Goal: Information Seeking & Learning: Find contact information

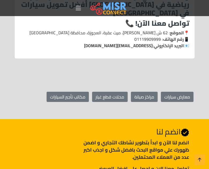
scroll to position [868, 0]
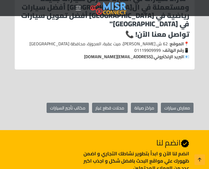
click at [84, 5] on nav "الصفحة الرئيسية الفئات اخبار و مقالات أخبار الرياضة حوادث اخبار طبية مشاهير اخب…" at bounding box center [105, 8] width 60 height 19
click at [96, 8] on img at bounding box center [108, 7] width 36 height 13
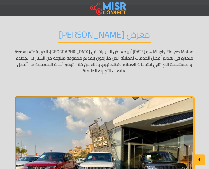
scroll to position [0, 0]
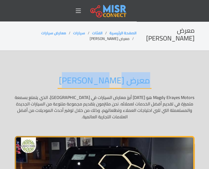
drag, startPoint x: 120, startPoint y: 77, endPoint x: 65, endPoint y: 80, distance: 55.6
click at [65, 80] on div "معرض مجدي الريس Magdy Elrayes Motors هو أحد أبرز معارض السيارات في مصر، الذي يت…" at bounding box center [105, 97] width 180 height 61
copy h2 "معرض [PERSON_NAME]"
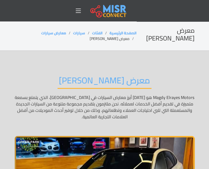
click at [179, 72] on div "معرض مجدي الريس Magdy Elrayes Motors هو أحد أبرز معارض السيارات في مصر، الذي يت…" at bounding box center [105, 97] width 180 height 61
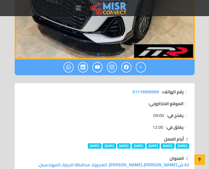
scroll to position [232, 0]
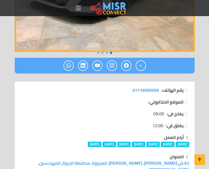
drag, startPoint x: 130, startPoint y: 89, endPoint x: 160, endPoint y: 91, distance: 30.4
click at [160, 91] on li "رقم الهاتف: 01119909999" at bounding box center [104, 90] width 169 height 6
copy li "رقم الهاتف: 01119909999"
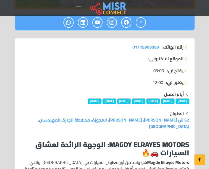
scroll to position [286, 0]
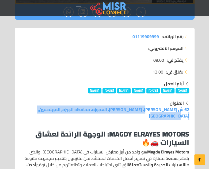
drag, startPoint x: 189, startPoint y: 106, endPoint x: 41, endPoint y: 111, distance: 148.8
click at [41, 111] on div "العنوان 62 ش أحمد عرابي، ميت عقبة، العجوزة، محافظة الجيزة, المهندسين, جيزة" at bounding box center [105, 109] width 176 height 19
copy link "62 ش أحمد عرابي، ميت عقبة، العجوزة، محافظة الجيزة, المهندسين, جيزة"
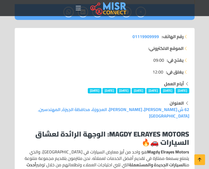
click at [110, 51] on div "رقم الهاتف: 01119909999 الموقع الالكتروني:" at bounding box center [105, 45] width 176 height 24
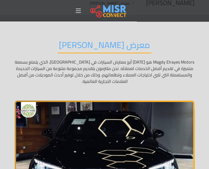
scroll to position [0, 0]
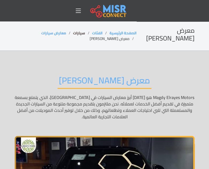
click at [84, 34] on link "سيارات" at bounding box center [79, 32] width 12 height 7
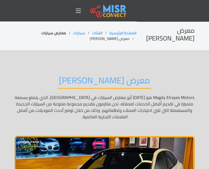
click at [63, 32] on link "معارض سيارات" at bounding box center [53, 32] width 25 height 7
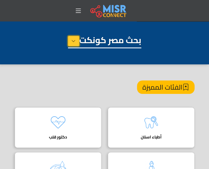
click at [68, 43] on button at bounding box center [73, 41] width 11 height 10
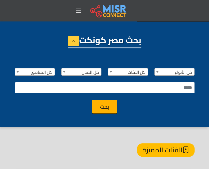
click at [113, 8] on img at bounding box center [108, 10] width 36 height 13
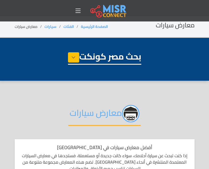
select select "****"
select select "**********"
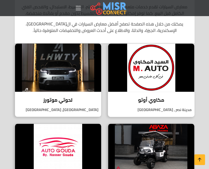
scroll to position [179, 0]
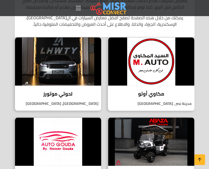
click at [159, 75] on img at bounding box center [151, 61] width 86 height 48
click at [71, 73] on img at bounding box center [58, 61] width 86 height 48
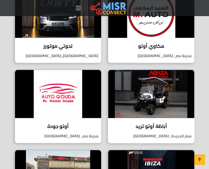
scroll to position [232, 0]
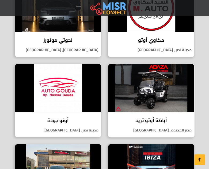
click at [158, 92] on img at bounding box center [151, 88] width 86 height 48
click at [53, 86] on img at bounding box center [58, 88] width 86 height 48
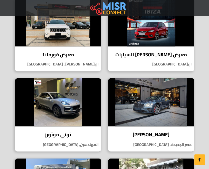
scroll to position [375, 0]
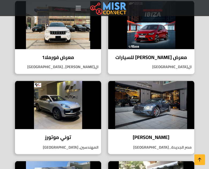
click at [165, 46] on img at bounding box center [151, 25] width 86 height 48
click at [80, 38] on img at bounding box center [58, 25] width 86 height 48
click at [165, 105] on img at bounding box center [151, 105] width 86 height 48
click at [59, 102] on img at bounding box center [58, 105] width 86 height 48
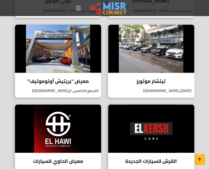
scroll to position [518, 0]
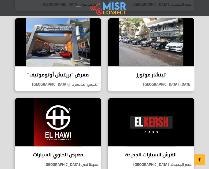
click at [151, 51] on img at bounding box center [151, 42] width 86 height 48
click at [83, 58] on img at bounding box center [58, 42] width 86 height 48
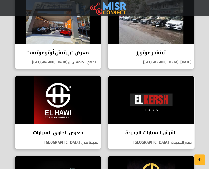
scroll to position [572, 0]
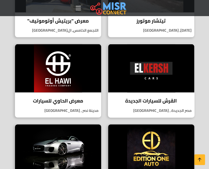
click at [145, 81] on img at bounding box center [151, 68] width 86 height 48
click at [75, 86] on img at bounding box center [58, 68] width 86 height 48
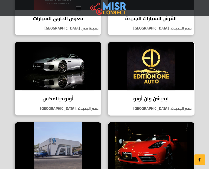
scroll to position [661, 0]
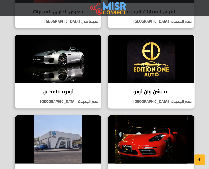
click at [154, 70] on img at bounding box center [151, 59] width 86 height 48
click at [80, 70] on img at bounding box center [58, 59] width 86 height 48
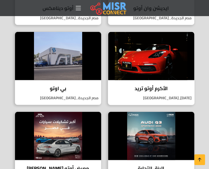
scroll to position [750, 0]
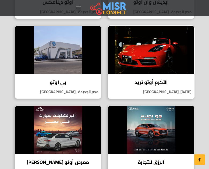
click at [160, 57] on img at bounding box center [151, 50] width 86 height 48
click at [93, 51] on img at bounding box center [58, 50] width 86 height 48
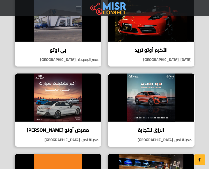
scroll to position [786, 0]
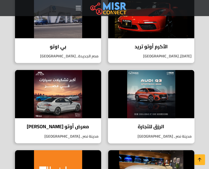
click at [148, 95] on img at bounding box center [151, 94] width 86 height 48
click at [72, 100] on img at bounding box center [58, 94] width 86 height 48
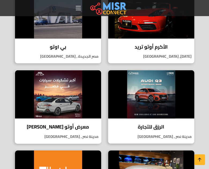
scroll to position [790, 0]
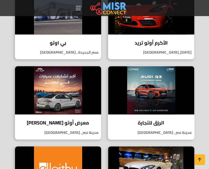
click at [108, 97] on img at bounding box center [151, 90] width 86 height 48
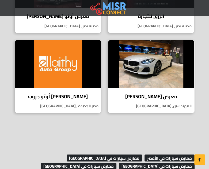
scroll to position [897, 0]
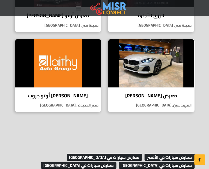
click at [155, 80] on img at bounding box center [151, 63] width 86 height 48
click at [58, 59] on img at bounding box center [58, 63] width 86 height 48
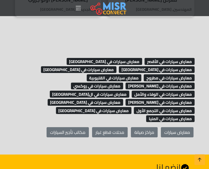
scroll to position [1004, 0]
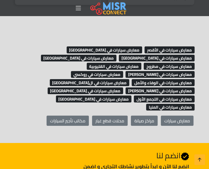
click at [102, 71] on span "معارض سيارات في روكسي" at bounding box center [97, 74] width 53 height 7
click at [146, 104] on span "معارض سيارات في المنيا" at bounding box center [170, 107] width 49 height 7
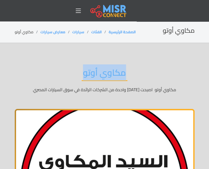
drag, startPoint x: 142, startPoint y: 72, endPoint x: 64, endPoint y: 79, distance: 78.8
click at [64, 79] on div "مكاوي أوتو مكاوي أوتو اصبحت اليوم واحدة من الشركات الرائدة في سوق السيارات المص…" at bounding box center [105, 80] width 180 height 42
copy h2 "مكاوي أوتو"
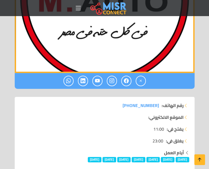
scroll to position [196, 0]
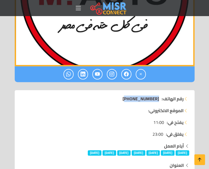
drag, startPoint x: 107, startPoint y: 99, endPoint x: 159, endPoint y: 99, distance: 51.2
click at [159, 99] on li "رقم الهاتف: +201021555579" at bounding box center [104, 98] width 169 height 6
copy span "+201021555579"
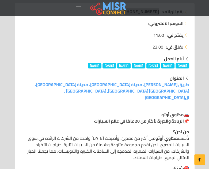
scroll to position [286, 0]
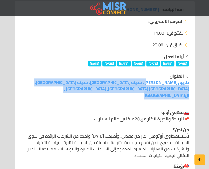
drag, startPoint x: 191, startPoint y: 80, endPoint x: 118, endPoint y: 88, distance: 73.9
copy div "طريق فاطمة الزهراء، مدينة الأمل، مدينة نصر، محافظة القاهرة مصر, مدينة نصر , الق…"
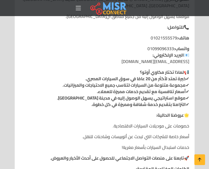
scroll to position [679, 0]
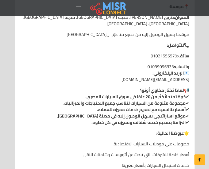
drag, startPoint x: 144, startPoint y: 48, endPoint x: 172, endPoint y: 46, distance: 28.2
click at [172, 63] on p "واتساب: 01099096333 📧 البريد الإلكتروني: Makkawyauto@yahoo.com" at bounding box center [104, 72] width 169 height 19
copy p "01099096333"
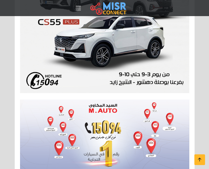
click at [148, 99] on img at bounding box center [104, 138] width 169 height 79
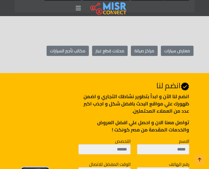
scroll to position [1429, 0]
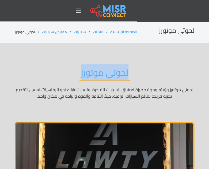
drag, startPoint x: 147, startPoint y: 73, endPoint x: 53, endPoint y: 70, distance: 94.1
click at [53, 70] on div "لحوتي موتورز لحوتي موتورز ويُعتبر وجهة مميزة لعشاق السيارات الفاخرة. بشعار "بوا…" at bounding box center [105, 83] width 180 height 48
copy h2 "لحوتي موتورز"
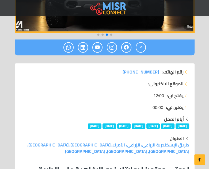
scroll to position [232, 0]
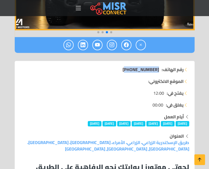
drag, startPoint x: 123, startPoint y: 69, endPoint x: 158, endPoint y: 68, distance: 34.3
click at [158, 68] on li "رقم الهاتف: [PHONE_NUMBER]" at bounding box center [104, 69] width 169 height 6
copy span "+201030295338"
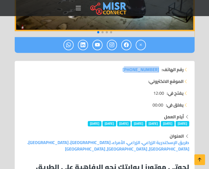
drag, startPoint x: 156, startPoint y: 122, endPoint x: 166, endPoint y: 122, distance: 10.5
click at [166, 122] on div "أيام العمل الأحد الإثنين الثلاثاء الأربعاء الخميس الجمعة السبت" at bounding box center [104, 119] width 169 height 13
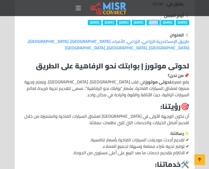
scroll to position [339, 0]
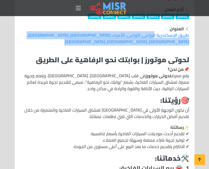
drag, startPoint x: 191, startPoint y: 34, endPoint x: 164, endPoint y: 46, distance: 30.2
copy div "طريق الإسكندرية الزراعي، الزراعي، الأمراء، كفر الدوار، محافظة البحيرة، مصر, كفر…"
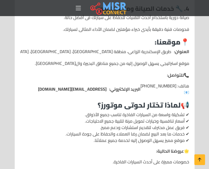
scroll to position [625, 0]
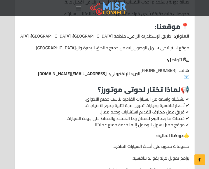
click at [127, 83] on strong "لماذا تختار لحوتى موتورز؟" at bounding box center [139, 89] width 83 height 13
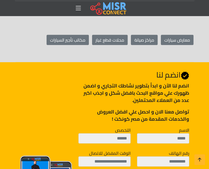
scroll to position [911, 0]
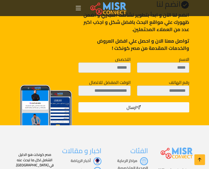
drag, startPoint x: 88, startPoint y: 47, endPoint x: 80, endPoint y: 38, distance: 11.8
click at [88, 47] on p "تواصل معنا الان و احصل علي افضل العروض والخدمات المقدمة من مصر كونكت !" at bounding box center [134, 44] width 111 height 14
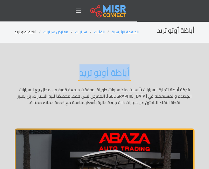
drag, startPoint x: 140, startPoint y: 69, endPoint x: 47, endPoint y: 71, distance: 93.6
click at [47, 71] on div "أباظة أوتو تريد شركة أباظة لتجارة السيارات تأسست منذ سنوات طويلة، وحققت سمعة قو…" at bounding box center [105, 86] width 180 height 54
copy h2 "أباظة أوتو تريد"
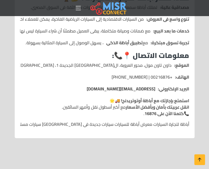
scroll to position [893, 0]
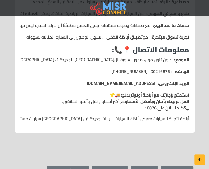
click at [120, 70] on ul "الموقع: داون تاون مول، محور العروبة، القاهرة الجديدة 1، محافظة القاهرة، مصر. ال…" at bounding box center [104, 71] width 169 height 30
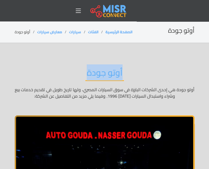
drag, startPoint x: 131, startPoint y: 72, endPoint x: 88, endPoint y: 71, distance: 42.6
click at [88, 71] on div "أوتو جودة أوتو جودة هي إحدى الشركات البارزة في سوق السيارات المصري، ولها تاريخ …" at bounding box center [105, 83] width 180 height 48
copy h2 "أوتو جودة"
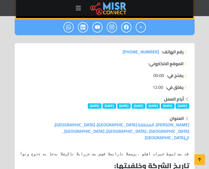
scroll to position [250, 0]
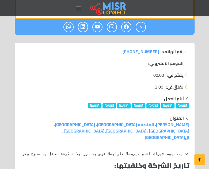
drag, startPoint x: 120, startPoint y: 51, endPoint x: 160, endPoint y: 51, distance: 39.4
click at [160, 51] on li "رقم الهاتف: [PHONE_NUMBER]" at bounding box center [104, 51] width 169 height 6
copy li "رقم الهاتف: [PHONE_NUMBER]"
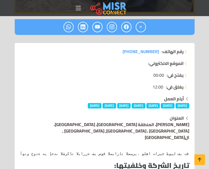
scroll to position [286, 0]
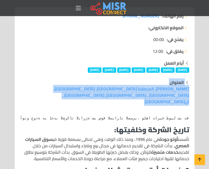
copy div "العنوان [PERSON_NAME]، المنطقة السادية، مدينة [GEOGRAPHIC_DATA]، [GEOGRAPHIC_DA…"
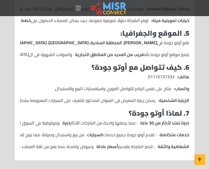
scroll to position [661, 0]
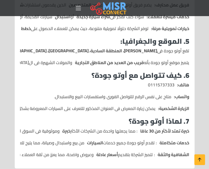
drag, startPoint x: 99, startPoint y: 48, endPoint x: 80, endPoint y: 37, distance: 21.0
click at [99, 48] on strong "الشيخ محمد النادي، المنطقة السادية، مدينة نصر، محافظة القاهرة" at bounding box center [81, 50] width 151 height 6
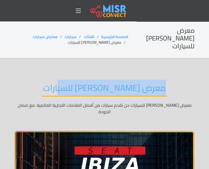
drag, startPoint x: 167, startPoint y: 82, endPoint x: 48, endPoint y: 81, distance: 119.3
click at [48, 81] on div "معرض محمد فهمي للسيارات معرض محمد فهمي للسيارات حن نقدم سيارات من أفضل العلامات…" at bounding box center [105, 99] width 180 height 48
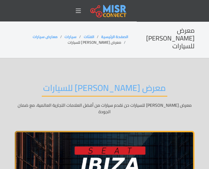
click at [43, 75] on div "معرض محمد فهمي للسيارات معرض محمد فهمي للسيارات حن نقدم سيارات من أفضل العلامات…" at bounding box center [105, 99] width 180 height 48
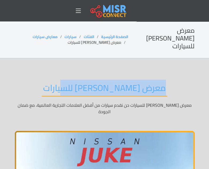
drag, startPoint x: 171, startPoint y: 73, endPoint x: 59, endPoint y: 82, distance: 112.4
click at [59, 82] on div "معرض محمد فهمي للسيارات معرض محمد فهمي للسيارات حن نقدم سيارات من أفضل العلامات…" at bounding box center [105, 99] width 180 height 48
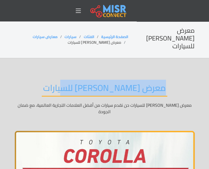
click at [57, 83] on h2 "معرض محمد فهمي للسيارات" at bounding box center [105, 90] width 126 height 14
drag, startPoint x: 149, startPoint y: 79, endPoint x: 42, endPoint y: 80, distance: 107.2
click at [42, 80] on div "معرض محمد فهمي للسيارات معرض محمد فهمي للسيارات حن نقدم سيارات من أفضل العلامات…" at bounding box center [105, 99] width 180 height 48
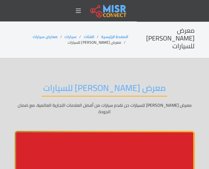
click at [138, 106] on div "معرض محمد فهمي للسيارات معرض محمد فهمي للسيارات حن نقدم سيارات من أفضل العلامات…" at bounding box center [105, 99] width 180 height 48
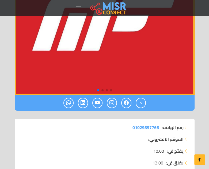
scroll to position [214, 0]
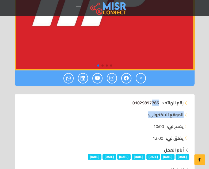
drag, startPoint x: 118, startPoint y: 91, endPoint x: 152, endPoint y: 89, distance: 34.4
click at [152, 99] on ul "رقم الهاتف: 01029897766 الموقع الالكتروني:" at bounding box center [104, 108] width 169 height 18
click at [128, 104] on div "رقم الهاتف: 01029897766 الموقع الالكتروني:" at bounding box center [105, 111] width 176 height 24
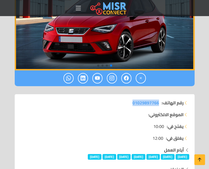
drag, startPoint x: 127, startPoint y: 90, endPoint x: 159, endPoint y: 86, distance: 32.6
click at [159, 99] on li "رقم الهاتف: 01029897766" at bounding box center [104, 102] width 169 height 6
copy span "01029897766"
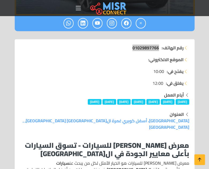
scroll to position [286, 0]
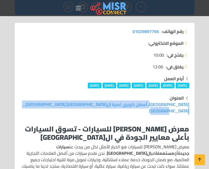
drag, startPoint x: 192, startPoint y: 92, endPoint x: 44, endPoint y: 90, distance: 147.7
copy link "غمرة شارع بورسعيد، أسفل كوبري غمرة الضاهر محافظة القاهرة, , القاهرة"
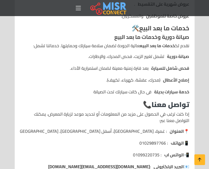
scroll to position [911, 0]
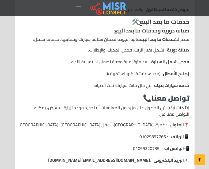
drag, startPoint x: 125, startPoint y: 126, endPoint x: 94, endPoint y: 137, distance: 32.7
click at [94, 137] on ul "📍 العنوان : غمرة، شارع بورسعيد، أسفل كوبري غمرة، الدهار، محافظة القاهرة. 📱 الها…" at bounding box center [104, 142] width 169 height 42
copy ul "📲 الواتس اب : 01099220735 📧 البريد الإلكتروني : mf.fahmy.cars@gmail.com"
click at [117, 58] on li "فحص شامل للسيارة بعد فترة زمنية معينة لضمان استمرارية الأداء." at bounding box center [104, 61] width 169 height 6
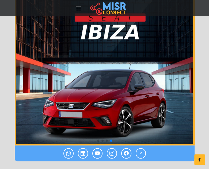
scroll to position [107, 0]
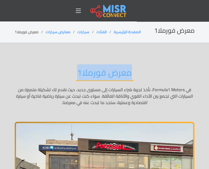
drag, startPoint x: 143, startPoint y: 69, endPoint x: 72, endPoint y: 71, distance: 70.8
click at [72, 71] on div "معرض فورملا1 في Formula1 Motors، نأخذ تجربة شراء السيارات إلى مستوى جديد، حيث ن…" at bounding box center [105, 86] width 180 height 54
copy h2 "معرض فورملا1"
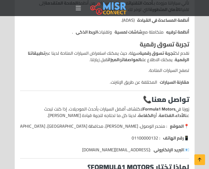
scroll to position [786, 0]
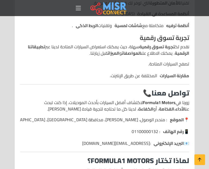
drag, startPoint x: 124, startPoint y: 126, endPoint x: 98, endPoint y: 142, distance: 30.2
copy ul "📱 رقم الهاتف : 01100000132 📧 البريد الإلكتروني : Ahmedfadel80@icloud.com"
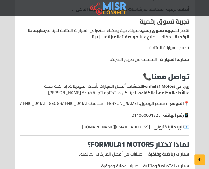
scroll to position [804, 0]
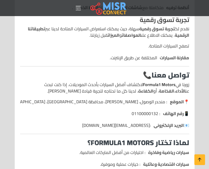
click at [96, 101] on ul "📍 الموقع : منحدر الوصول، الشيخ زايد الثاني، محافظة الجيزة، مصر. 📱 رقم الهاتف : …" at bounding box center [104, 113] width 169 height 30
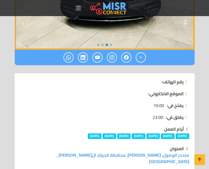
scroll to position [286, 0]
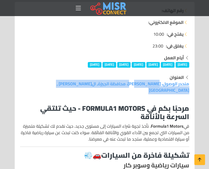
drag, startPoint x: 190, startPoint y: 90, endPoint x: 191, endPoint y: 84, distance: 6.5
copy div "منحدر الوصول، الشيخ زايد الثاني، محافظة الجيزة, الشيخ زايد , جيزة"
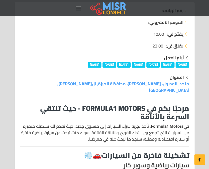
click at [93, 42] on ul "يفتح في: 10:00 يغلق في: 23:00" at bounding box center [104, 40] width 169 height 18
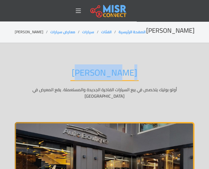
drag, startPoint x: 143, startPoint y: 74, endPoint x: 78, endPoint y: 73, distance: 64.6
click at [78, 73] on div "أوتو بوتيك أوتو بوتيك يتخصص في بيع السيارات الفاخرة الجديدة والمستعملة. يقع الم…" at bounding box center [105, 83] width 180 height 48
copy h2 "[PERSON_NAME]"
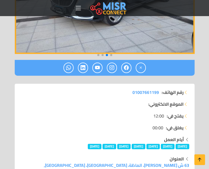
scroll to position [214, 0]
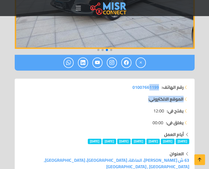
drag, startPoint x: 150, startPoint y: 74, endPoint x: 143, endPoint y: 85, distance: 13.2
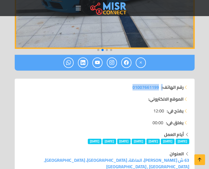
drag, startPoint x: 164, startPoint y: 75, endPoint x: 126, endPoint y: 83, distance: 38.0
copy li ": 01007661199"
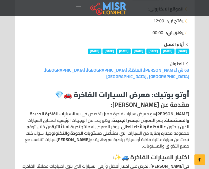
scroll to position [304, 0]
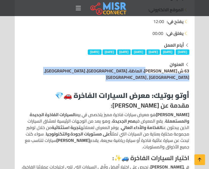
drag, startPoint x: 188, startPoint y: 69, endPoint x: 189, endPoint y: 65, distance: 4.2
copy div "63 ش [PERSON_NAME]، الماظة، [GEOGRAPHIC_DATA]، [GEOGRAPHIC_DATA], [GEOGRAPHIC_D…"
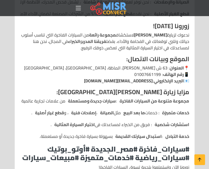
scroll to position [715, 0]
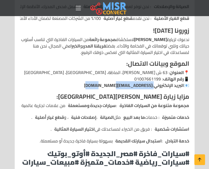
drag, startPoint x: 153, startPoint y: 70, endPoint x: 92, endPoint y: 70, distance: 60.8
click at [92, 70] on p "📍 العنوان : 63 [PERSON_NAME]، الماظة، [GEOGRAPHIC_DATA]، [GEOGRAPHIC_DATA] 📱 رق…" at bounding box center [104, 78] width 169 height 19
copy p ": [EMAIL_ADDRESS][DOMAIN_NAME]"
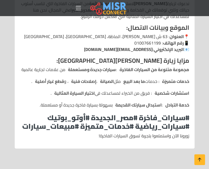
click at [130, 111] on strong "#سيارات_فاخرة #مصر_الجديدة #أوتو_بوتيك #سيارات_رياضية #خدمات_متميزة #مبيعات_سيا…" at bounding box center [105, 121] width 167 height 21
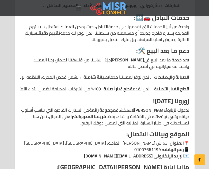
scroll to position [643, 0]
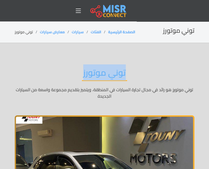
drag, startPoint x: 133, startPoint y: 68, endPoint x: 51, endPoint y: 72, distance: 82.1
click at [51, 72] on div "توني موتورز توني موتورز هو رائد في مجال تجارة السيارات في المنطقة، ويتميز بتقدي…" at bounding box center [105, 83] width 180 height 48
copy h2 "توني موتورز"
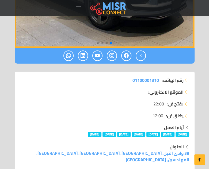
scroll to position [232, 0]
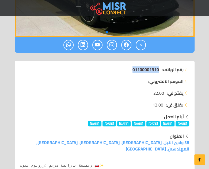
drag, startPoint x: 114, startPoint y: 68, endPoint x: 158, endPoint y: 69, distance: 44.0
click at [158, 69] on li "رقم الهاتف: 01100001310" at bounding box center [104, 69] width 169 height 6
copy span "01100001310"
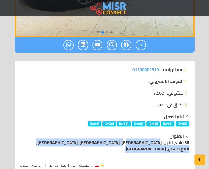
drag, startPoint x: 186, startPoint y: 145, endPoint x: 189, endPoint y: 144, distance: 2.8
copy div "38 وادى النيل، جزيرة ميت عقبة، العجوزة، محافظة الجيزة, المهندسين, جيزة"
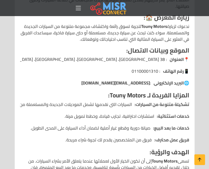
scroll to position [625, 0]
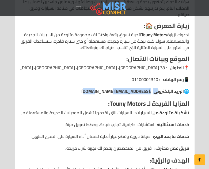
drag, startPoint x: 153, startPoint y: 79, endPoint x: 98, endPoint y: 79, distance: 55.8
click at [98, 79] on ul "📍 العنوان : 38 وادي النيل، جزيرة ميت عقبة، العجوزة، محافظة الجيزة 📱 رقم الهاتف …" at bounding box center [104, 79] width 169 height 30
copy li "ي : info@tounymotors.com"
drag, startPoint x: 64, startPoint y: 95, endPoint x: 27, endPoint y: 103, distance: 38.4
click at [56, 95] on div "توني موتورز: معرض السيارات المتميز 🚗✨ مقدمة عن Touny Motors: Touny Motors هو مع…" at bounding box center [105, 2] width 176 height 475
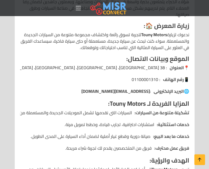
click at [120, 66] on ul "📍 العنوان : 38 وادي النيل، جزيرة ميت عقبة، العجوزة، محافظة الجيزة 📱 رقم الهاتف …" at bounding box center [104, 79] width 169 height 30
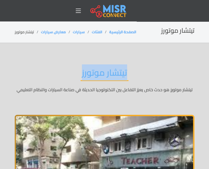
drag, startPoint x: 148, startPoint y: 58, endPoint x: 81, endPoint y: 69, distance: 67.3
copy h2 "تيتشار موتورز"
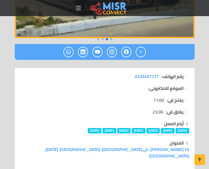
scroll to position [232, 0]
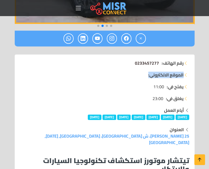
drag, startPoint x: 127, startPoint y: 66, endPoint x: 135, endPoint y: 65, distance: 8.7
click at [135, 65] on ul "رقم الهاتف: 0233457277 الموقع الالكتروني:" at bounding box center [104, 69] width 169 height 18
click at [129, 84] on li "يفتح في: 11:00" at bounding box center [104, 86] width 169 height 6
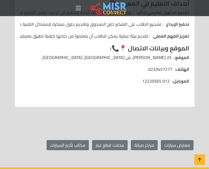
scroll to position [875, 0]
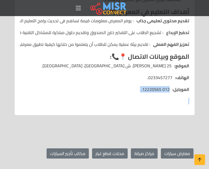
drag, startPoint x: 149, startPoint y: 105, endPoint x: 166, endPoint y: 75, distance: 34.1
copy ul "الموبايل: 012 12220565."
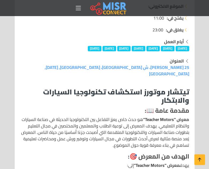
scroll to position [250, 0]
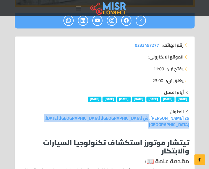
drag, startPoint x: 195, startPoint y: 117, endPoint x: 129, endPoint y: 122, distance: 66.2
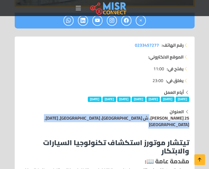
copy div "25 أحمد عرابي، ش السودان، محافظة الجيزة, 6 أكتوبر, جيزة"
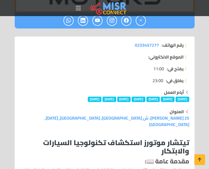
click at [114, 77] on li "يغلق في: 23:00" at bounding box center [104, 80] width 169 height 6
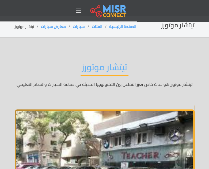
scroll to position [0, 0]
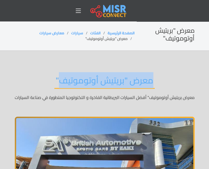
drag, startPoint x: 169, startPoint y: 78, endPoint x: 61, endPoint y: 84, distance: 107.7
click at [61, 84] on div "معرض "بريتيش أوتوموتيف" معرض بريتيش أوتوموتيف" أفضل السيارات البريطانية الفاخرة…" at bounding box center [105, 88] width 180 height 42
copy h2 "معرض "بريتيش أوتوموتيف"
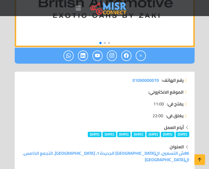
scroll to position [214, 0]
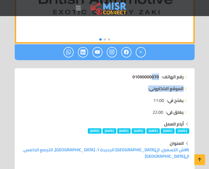
drag, startPoint x: 128, startPoint y: 91, endPoint x: 151, endPoint y: 73, distance: 28.8
click at [151, 73] on div "رقم الهاتف: 01090000070 الموقع الالكتروني:" at bounding box center [105, 85] width 176 height 24
click at [151, 73] on span "01090000070" at bounding box center [146, 77] width 27 height 8
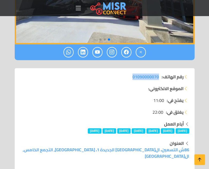
drag, startPoint x: 159, startPoint y: 68, endPoint x: 121, endPoint y: 74, distance: 38.2
copy span "01090000070"
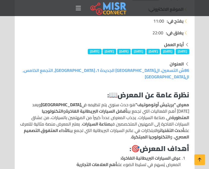
scroll to position [304, 0]
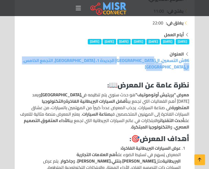
drag, startPoint x: 191, startPoint y: 60, endPoint x: 28, endPoint y: 57, distance: 162.7
click at [28, 57] on div "العنوان 86ش التسعين، القاهرة الجديدة 1، محافظة القاهرة, التجمع الخامس, القاهرة" at bounding box center [105, 60] width 176 height 19
copy link "86ش التسعين، القاهرة الجديدة 1، محافظة القاهرة, التجمع الخامس, القاهرة"
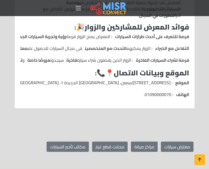
scroll to position [786, 0]
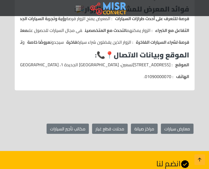
drag, startPoint x: 99, startPoint y: 97, endPoint x: 100, endPoint y: 104, distance: 7.0
click at [99, 106] on section "معارض سيارات مراكز صيانة محلات قطع غيار مكاتب تأجير السيارات" at bounding box center [104, 128] width 209 height 44
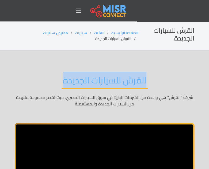
drag, startPoint x: 152, startPoint y: 74, endPoint x: 51, endPoint y: 84, distance: 101.5
click at [51, 84] on div "القرش للسيارات الجديدة شركة "القرش" هي واحدة من الشركات البارزة في سوق السيارات…" at bounding box center [105, 91] width 180 height 48
copy h2 "القرش للسيارات الجديدة"
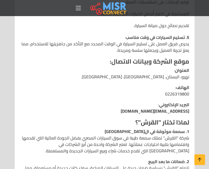
scroll to position [858, 0]
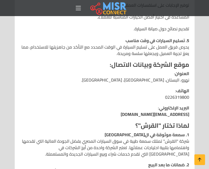
click at [150, 87] on p "الهاتف : 0226319800" at bounding box center [104, 93] width 169 height 13
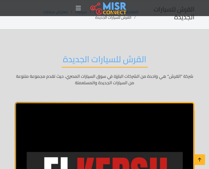
scroll to position [0, 0]
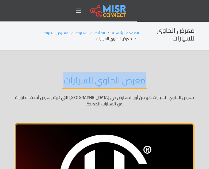
drag, startPoint x: 167, startPoint y: 84, endPoint x: 60, endPoint y: 83, distance: 106.9
click at [60, 83] on div "معرض الحاوي للسيارات معرض الحاوي للسيارات هو من أبرز المعارض في مصر التي تهتم ب…" at bounding box center [105, 91] width 180 height 48
copy h2 "معرض الحاوي للسيارات"
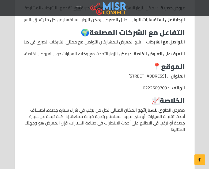
scroll to position [750, 0]
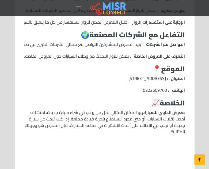
click at [140, 99] on h3 "الخلاصة 📈" at bounding box center [104, 103] width 161 height 8
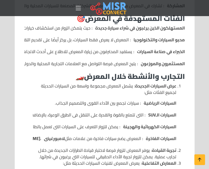
scroll to position [429, 0]
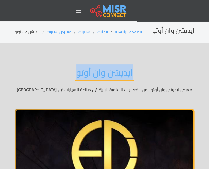
drag, startPoint x: 155, startPoint y: 69, endPoint x: 66, endPoint y: 72, distance: 88.5
click at [66, 72] on div "ايديشن وان أوتو معرض ايديشن وان أوتو من الفعاليات السنوية البارزة في صناعة السي…" at bounding box center [105, 80] width 180 height 42
copy h2 "ايديشن وان أوتو"
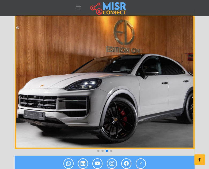
scroll to position [214, 0]
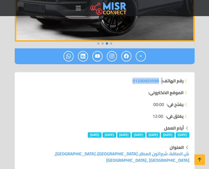
drag, startPoint x: 125, startPoint y: 83, endPoint x: 162, endPoint y: 73, distance: 38.1
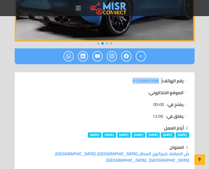
copy li ": 01200003598"
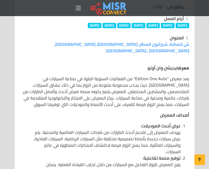
scroll to position [322, 0]
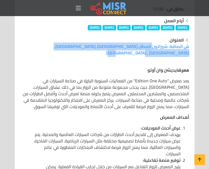
drag, startPoint x: 192, startPoint y: 50, endPoint x: 46, endPoint y: 45, distance: 146.2
copy link "ش الصاقة، شيراتون المطار، النزهة، محافظة القاهرة, مصر الجديدة , القاهرة"
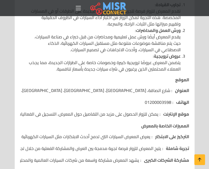
scroll to position [607, 0]
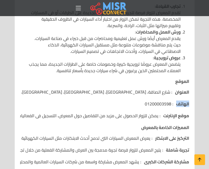
drag, startPoint x: 136, startPoint y: 92, endPoint x: 190, endPoint y: 90, distance: 53.4
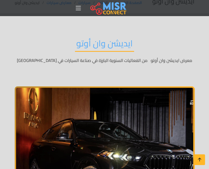
scroll to position [0, 0]
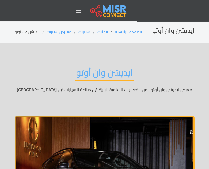
click at [112, 67] on h2 "ايديشن وان أوتو" at bounding box center [104, 74] width 59 height 14
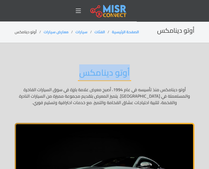
drag, startPoint x: 145, startPoint y: 68, endPoint x: 77, endPoint y: 79, distance: 69.0
click at [77, 79] on div "أوتو دينامكس أوتو دينامكس منذ تأسيسه في عام 1994، أصبح معرض علامة بارزة في سوق …" at bounding box center [105, 86] width 180 height 54
copy h2 "أوتو دينامكس"
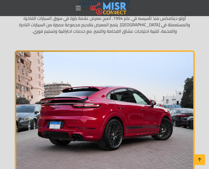
click at [163, 106] on img "2 / 4" at bounding box center [105, 118] width 180 height 136
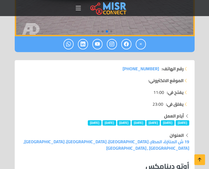
scroll to position [232, 0]
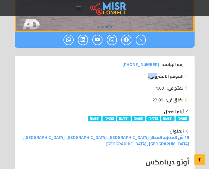
drag, startPoint x: 123, startPoint y: 67, endPoint x: 157, endPoint y: 67, distance: 33.5
click at [157, 67] on ul "رقم الهاتف: +20222413382 الموقع الالكتروني:" at bounding box center [104, 70] width 169 height 18
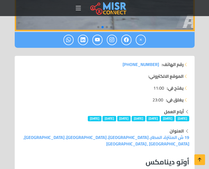
click at [160, 64] on li "رقم الهاتف: +20222413382" at bounding box center [104, 64] width 169 height 6
drag, startPoint x: 160, startPoint y: 64, endPoint x: 122, endPoint y: 64, distance: 38.1
click at [122, 64] on li "رقم الهاتف: +20222413382" at bounding box center [104, 64] width 169 height 6
copy li "رقم الهاتف: +20222413382"
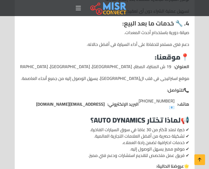
scroll to position [590, 0]
drag, startPoint x: 145, startPoint y: 95, endPoint x: 54, endPoint y: 93, distance: 91.4
click at [54, 98] on li "هاتف: +20 222413382 📧 البريد الإلكتروني: info@autodynamics.com" at bounding box center [104, 104] width 169 height 13
copy li "📧 البريد الإلكتروني: info@autodynamics.com"
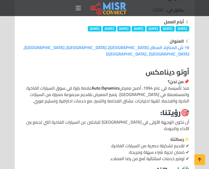
scroll to position [286, 0]
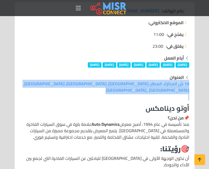
drag, startPoint x: 193, startPoint y: 89, endPoint x: 35, endPoint y: 77, distance: 158.8
copy div "العنوان 19 ش المنتزة، المطار، مصر الجديدة، محافظة القاهرة، مصر, مصر الجديدة , ا…"
click at [111, 34] on li "يفتح في: 11:00" at bounding box center [104, 34] width 169 height 6
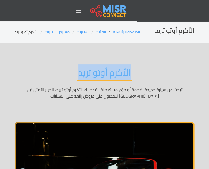
drag, startPoint x: 151, startPoint y: 69, endPoint x: 35, endPoint y: 66, distance: 115.6
click at [35, 66] on div "الأكرم أوتو تريد تبحث عن سيارة جديدة، فخمة أو حتى مستعملة، نقدم لك الأكرم أوتو …" at bounding box center [105, 83] width 180 height 48
copy h2 "الأكرم أوتو تريد"
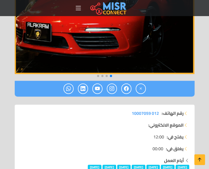
scroll to position [214, 0]
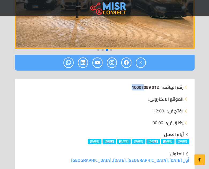
drag, startPoint x: 127, startPoint y: 87, endPoint x: 146, endPoint y: 87, distance: 19.3
click at [145, 87] on li "رقم الهاتف: 012 10007059" at bounding box center [104, 87] width 169 height 6
click at [154, 87] on span "012 10007059" at bounding box center [145, 87] width 27 height 8
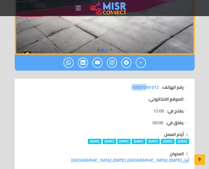
drag, startPoint x: 119, startPoint y: 87, endPoint x: 160, endPoint y: 84, distance: 41.2
click at [160, 84] on li "رقم الهاتف: 012 10007059" at bounding box center [104, 87] width 169 height 6
copy li "رقم الهاتف: 012 10007059"
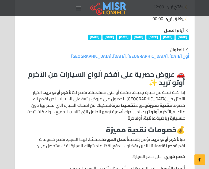
scroll to position [322, 0]
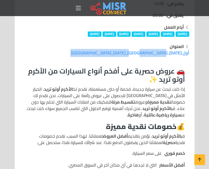
drag, startPoint x: 186, startPoint y: 53, endPoint x: 191, endPoint y: 52, distance: 4.7
copy div "أول 6 أكتوبر، محافظة الجيزة, 6 أكتوبر, جيزة"
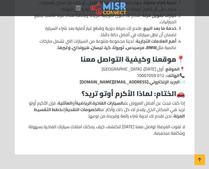
scroll to position [697, 0]
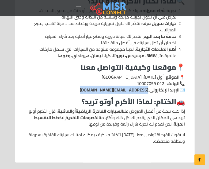
drag, startPoint x: 87, startPoint y: 86, endPoint x: 71, endPoint y: 91, distance: 16.4
click at [71, 91] on p "📍 الموقع : أول 6 أكتوبر، محافظة الجيزة 📞 الهاتف : 012 10007059 ✉️ البريد الإلكت…" at bounding box center [104, 83] width 161 height 19
copy link "alakram.automotive@gmail.com"
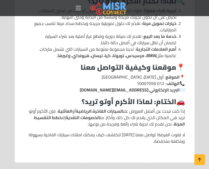
drag, startPoint x: 129, startPoint y: 45, endPoint x: 110, endPoint y: 68, distance: 29.5
click at [129, 46] on li "أهم العلامات التجارية : لدينا مجموعة متنوعة من السيارات التي تشمل ماركات عالمية…" at bounding box center [105, 52] width 144 height 13
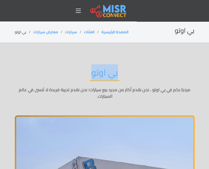
drag, startPoint x: 136, startPoint y: 73, endPoint x: 63, endPoint y: 73, distance: 73.2
click at [63, 73] on div "بي اوتو مرحبًا بكم في بي اوتو ، نحن نقدم أكثر من مجرد بيع سيارات؛ نحن نقدم تجرب…" at bounding box center [105, 83] width 180 height 48
copy h2 "بي اوتو"
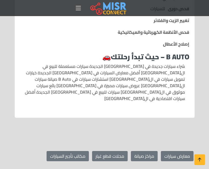
scroll to position [858, 0]
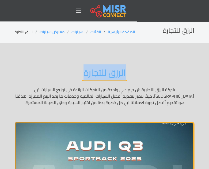
drag, startPoint x: 29, startPoint y: 66, endPoint x: 12, endPoint y: 65, distance: 17.2
copy h2 "الرزق للتجارة"
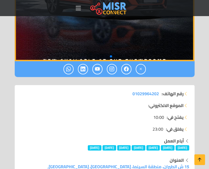
scroll to position [232, 0]
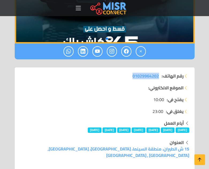
drag, startPoint x: 126, startPoint y: 74, endPoint x: 159, endPoint y: 74, distance: 33.2
click at [159, 74] on li "رقم الهاتف: 01029964202" at bounding box center [104, 76] width 169 height 6
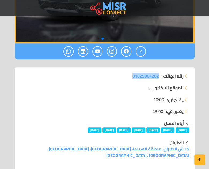
copy span "01029964202"
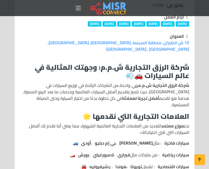
scroll to position [322, 0]
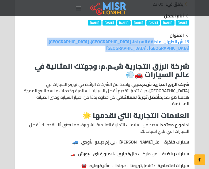
drag, startPoint x: 194, startPoint y: 39, endPoint x: 55, endPoint y: 47, distance: 139.6
copy div "15 ش الطيران، منطقة السينما، [GEOGRAPHIC_DATA]، [GEOGRAPHIC_DATA], [GEOGRAPHIC_…"
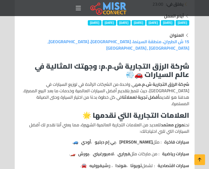
click at [57, 139] on ul "سيارات فاخرة : مثل مرسيدس بنز ، بي إم دبليو ، أودي 🚙. سيارات رياضية : من ماركات…" at bounding box center [104, 154] width 169 height 30
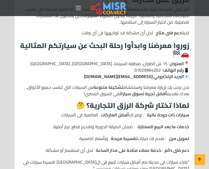
scroll to position [625, 0]
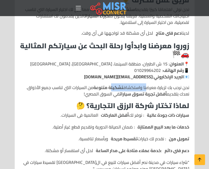
drag, startPoint x: 108, startPoint y: 79, endPoint x: 147, endPoint y: 73, distance: 39.5
click at [109, 69] on p "📍 العنوان : 15 ش الطيران، منطقة السينما، مدينة نصر، محافظة القاهرة 📱 رقم الهاتف…" at bounding box center [104, 70] width 169 height 19
drag, startPoint x: 112, startPoint y: 68, endPoint x: 134, endPoint y: 70, distance: 22.1
click at [134, 70] on p "📍 العنوان : 15 ش الطيران، منطقة السينما، مدينة نصر، محافظة القاهرة 📱 رقم الهاتف…" at bounding box center [104, 70] width 169 height 19
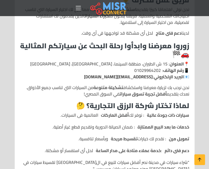
click at [145, 73] on link "info@elrizk.com" at bounding box center [118, 77] width 69 height 8
drag, startPoint x: 112, startPoint y: 68, endPoint x: 151, endPoint y: 70, distance: 39.4
click at [151, 70] on p "📍 العنوان : 15 ش الطيران، منطقة السينما، مدينة نصر، محافظة القاهرة 📱 رقم الهاتف…" at bounding box center [104, 70] width 169 height 19
copy p "info@elrizk.com"
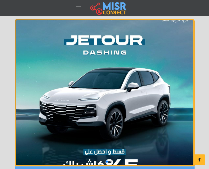
scroll to position [89, 0]
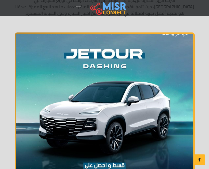
click at [139, 71] on img "2 / 4" at bounding box center [105, 105] width 180 height 147
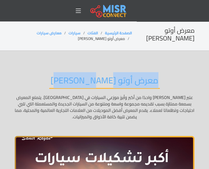
drag, startPoint x: 151, startPoint y: 73, endPoint x: 51, endPoint y: 82, distance: 100.1
click at [51, 82] on div "معرض أوتو [PERSON_NAME] [PERSON_NAME] واحدًا من أكبر وأبرز موزعي السيارات في [G…" at bounding box center [105, 97] width 180 height 61
copy h2 "معرض أوتو [PERSON_NAME]"
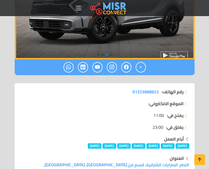
scroll to position [232, 0]
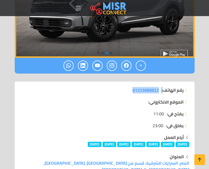
drag, startPoint x: 121, startPoint y: 92, endPoint x: 163, endPoint y: 89, distance: 41.7
click at [163, 89] on ul "رقم الهاتف: 01223888822 الموقع الالكتروني:" at bounding box center [104, 96] width 169 height 18
copy li ": 01223888822"
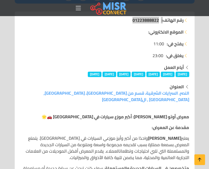
scroll to position [304, 0]
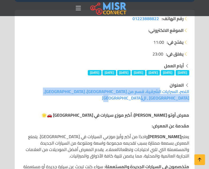
drag, startPoint x: 191, startPoint y: 92, endPoint x: 29, endPoint y: 92, distance: 161.6
click at [29, 92] on div "العنوان النصر، السرايات الشرقية، قسم من مدينة نصر، محافظة القاهرة, مدينة نصر , …" at bounding box center [105, 91] width 176 height 19
copy link "النصر، السرايات الشرقية، قسم من مدينة نصر، محافظة القاهرة, مدينة نصر , القاهرة"
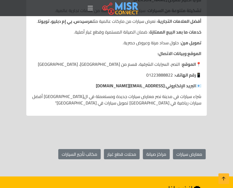
scroll to position [891, 0]
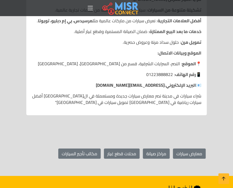
click at [81, 60] on p "📍 الموقع : النصر، السرايات الشرقية، قسم من مدينة نصر، محافظة القاهرة" at bounding box center [116, 63] width 169 height 6
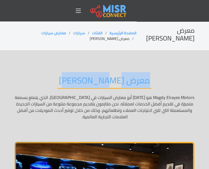
drag, startPoint x: 0, startPoint y: 0, endPoint x: 61, endPoint y: 81, distance: 101.4
click at [61, 81] on div "معرض [PERSON_NAME] Magdy Elrayes Motors هو [DATE] أبرز معارض السيارات في [GEOGR…" at bounding box center [105, 97] width 180 height 61
copy h2 "معرض [PERSON_NAME]"
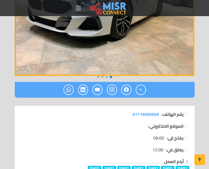
scroll to position [214, 0]
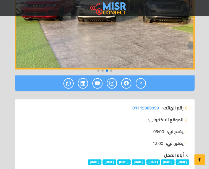
drag, startPoint x: 129, startPoint y: 106, endPoint x: 161, endPoint y: 103, distance: 32.3
click at [161, 105] on li "رقم الهاتف: 01119909999" at bounding box center [104, 108] width 169 height 6
copy li "رقم الهاتف: 01119909999"
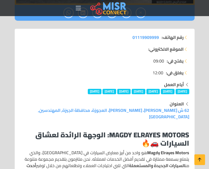
scroll to position [286, 0]
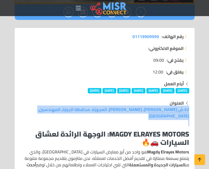
drag, startPoint x: 187, startPoint y: 119, endPoint x: 58, endPoint y: 102, distance: 130.6
copy div "العنوان 62 ش أحمد عرابي، ميت عقبة، العجوزة، محافظة الجيزة, المهندسين, جيزة"
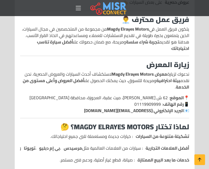
scroll to position [679, 0]
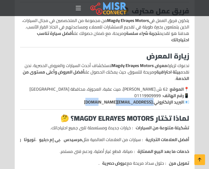
drag, startPoint x: 95, startPoint y: 97, endPoint x: 153, endPoint y: 92, distance: 58.1
click at [153, 92] on p "📍 الموقع : 62 ش أحمد عرابي، ميت عقبة، العجوزة، محافظة الجيزة 📱 رقم الهاتف : 011…" at bounding box center [104, 95] width 169 height 19
copy p ": info@magdyelrayes.com"
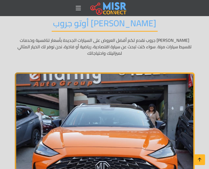
scroll to position [36, 0]
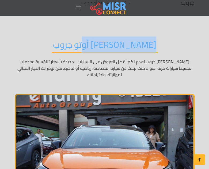
drag, startPoint x: 142, startPoint y: 29, endPoint x: 70, endPoint y: 37, distance: 71.7
click at [70, 37] on div "[PERSON_NAME] أوتو جروب [PERSON_NAME] أوتو جروب نقدم لكم أفضل العروض على السيار…" at bounding box center [105, 58] width 180 height 54
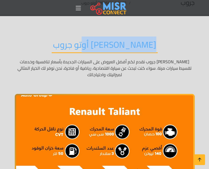
copy h2 "[PERSON_NAME] أوتو جروب"
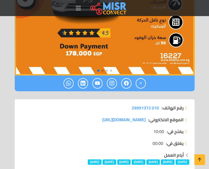
scroll to position [214, 0]
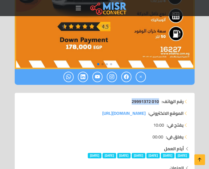
drag, startPoint x: 120, startPoint y: 89, endPoint x: 158, endPoint y: 90, distance: 37.8
copy span "010 29991372"
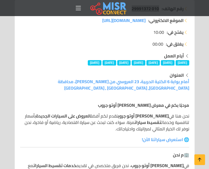
scroll to position [322, 0]
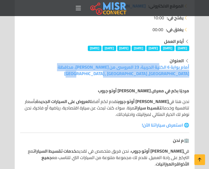
drag, startPoint x: 192, startPoint y: 60, endPoint x: 166, endPoint y: 64, distance: 25.8
click at [166, 64] on div "العنوان أمام بوابة 6 الكلية الحربية، 23 العروسي من فريد سميكة، محافظة القاهرة, …" at bounding box center [105, 66] width 176 height 19
copy link "أمام بوابة 6 الكلية الحربية، 23 العروسي من فريد سميكة، محافظة القاهرة, مصر الجد…"
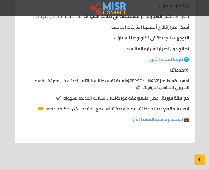
scroll to position [715, 0]
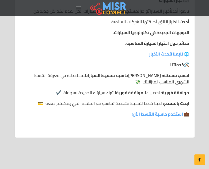
drag, startPoint x: 96, startPoint y: 100, endPoint x: 86, endPoint y: 75, distance: 26.9
click at [96, 121] on p at bounding box center [104, 124] width 169 height 6
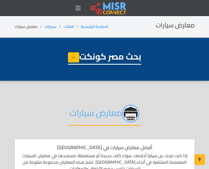
select select "****"
select select "**********"
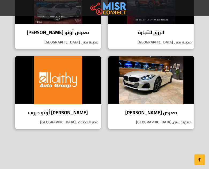
scroll to position [893, 0]
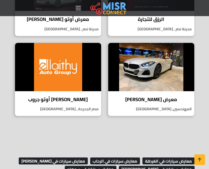
click at [119, 12] on img at bounding box center [108, 7] width 36 height 13
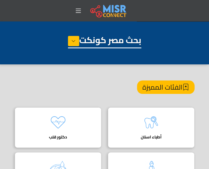
click at [169, 91] on h4 "الفئات المميزة" at bounding box center [166, 86] width 58 height 13
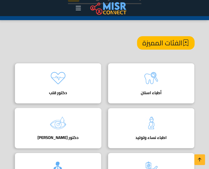
scroll to position [54, 0]
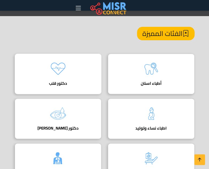
click at [67, 61] on img at bounding box center [57, 68] width 21 height 21
click at [57, 78] on img at bounding box center [57, 68] width 21 height 21
click at [57, 81] on h4 "دكتور قلب" at bounding box center [58, 83] width 70 height 5
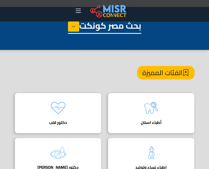
scroll to position [0, 0]
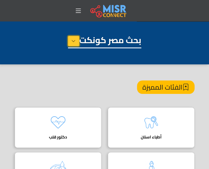
click at [72, 43] on icon at bounding box center [74, 41] width 4 height 8
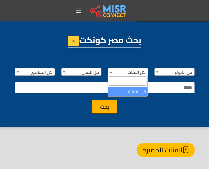
click at [112, 72] on span at bounding box center [110, 71] width 5 height 7
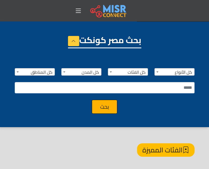
click at [112, 72] on span at bounding box center [110, 71] width 5 height 7
click at [73, 69] on span "كل المدن" at bounding box center [82, 72] width 40 height 8
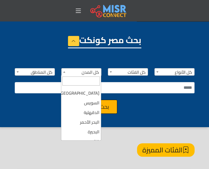
scroll to position [89, 0]
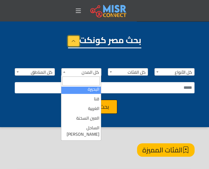
click at [72, 42] on icon at bounding box center [74, 41] width 4 height 8
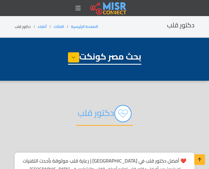
select select "*****"
select select "*********"
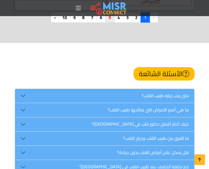
scroll to position [2269, 0]
